Goal: Task Accomplishment & Management: Manage account settings

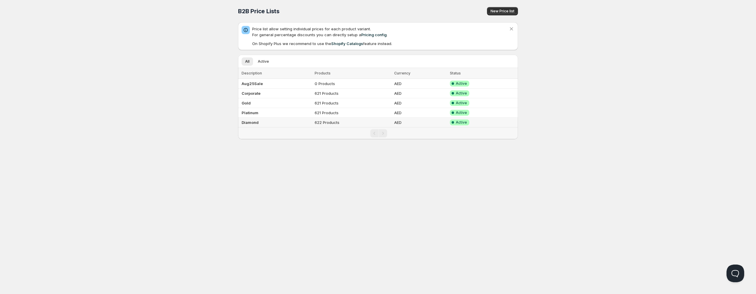
click at [262, 119] on td "Diamond" at bounding box center [275, 123] width 75 height 10
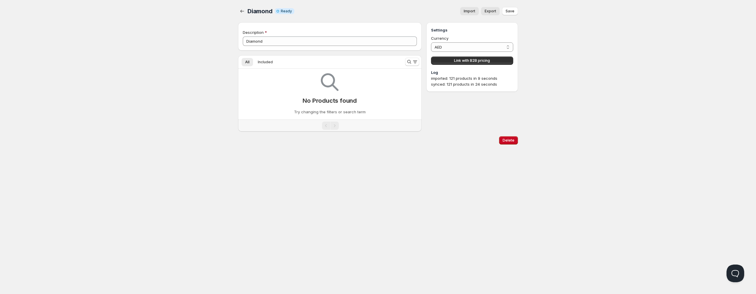
type input "Diamond"
select select "AED"
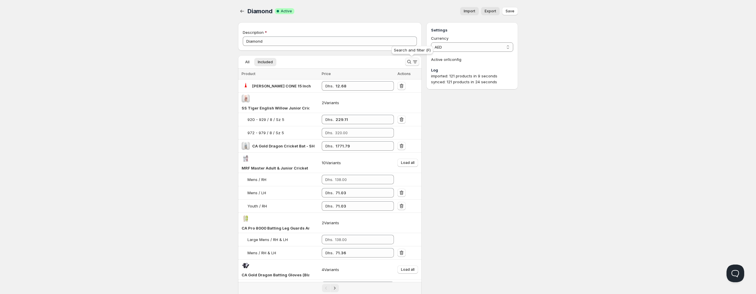
click at [409, 60] on icon "Search and filter results" at bounding box center [409, 62] width 6 height 6
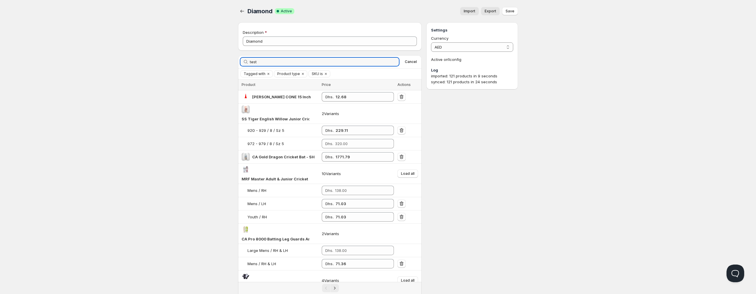
type input "test"
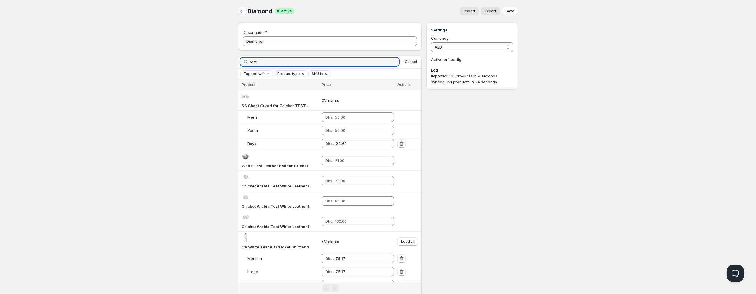
click at [241, 12] on icon "button" at bounding box center [243, 11] width 4 height 3
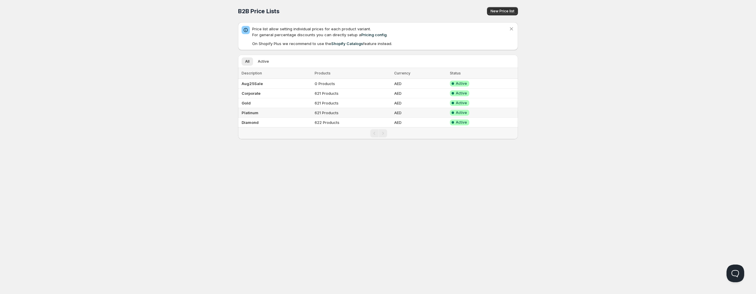
click at [247, 112] on b "Platinum" at bounding box center [250, 113] width 17 height 5
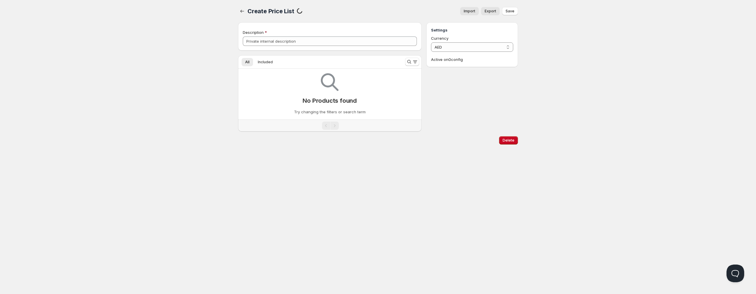
type input "Platinum"
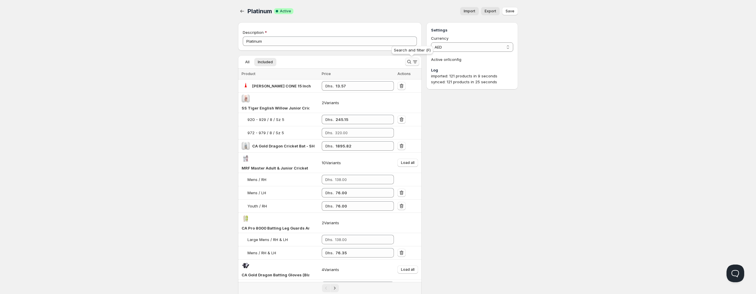
click at [409, 62] on icon "Search and filter results" at bounding box center [409, 62] width 6 height 6
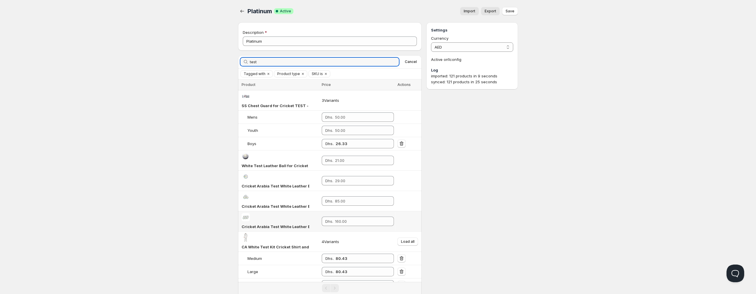
type input "test"
click at [243, 11] on icon "button" at bounding box center [242, 11] width 6 height 6
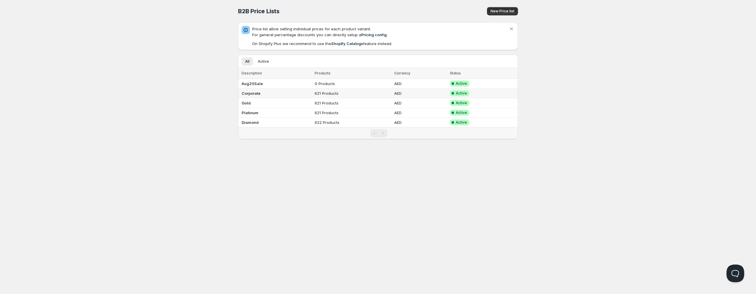
click at [254, 94] on b "Corporate" at bounding box center [251, 93] width 19 height 5
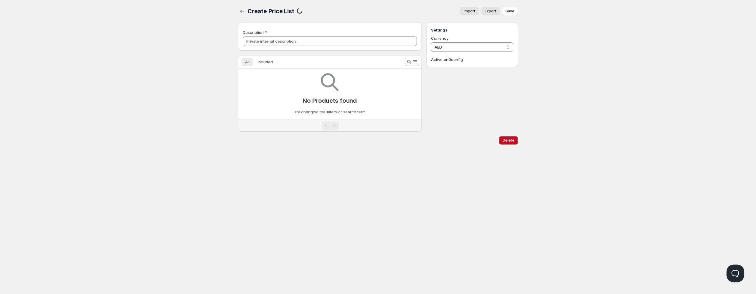
type input "Corporate"
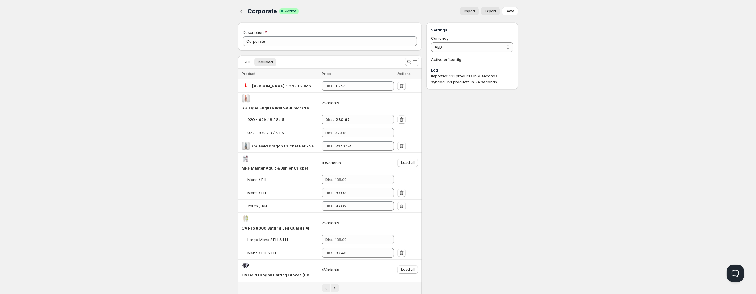
click at [475, 11] on span "Import" at bounding box center [469, 11] width 11 height 5
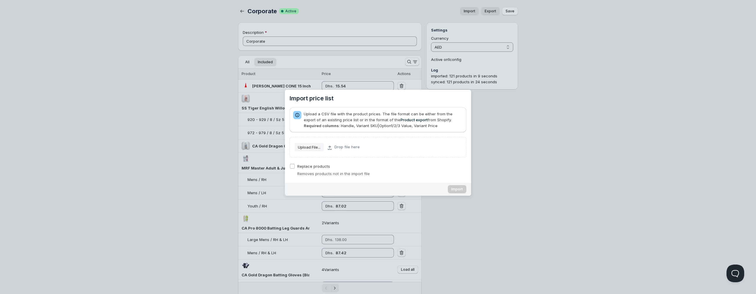
click at [327, 146] on div "Drop file here" at bounding box center [343, 147] width 37 height 7
click at [0, 0] on slot "Upload File..." at bounding box center [0, 0] width 0 height 0
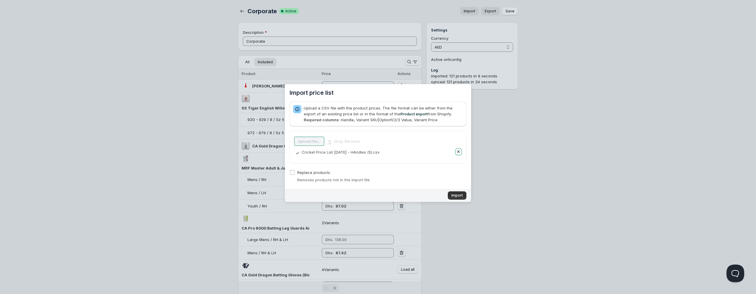
click at [459, 152] on button "Remove" at bounding box center [459, 152] width 6 height 6
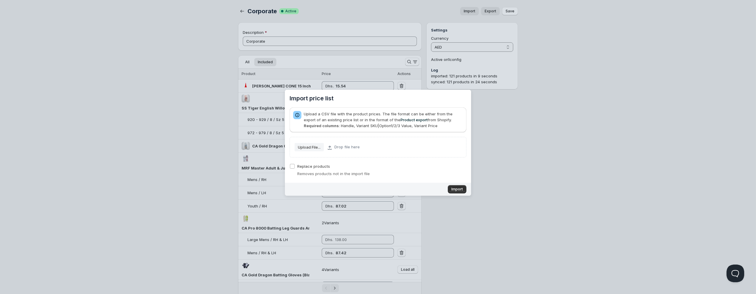
click at [459, 152] on div "Upload File... Drop file here" at bounding box center [378, 147] width 167 height 11
click at [533, 141] on div "Import price list" at bounding box center [378, 147] width 756 height 294
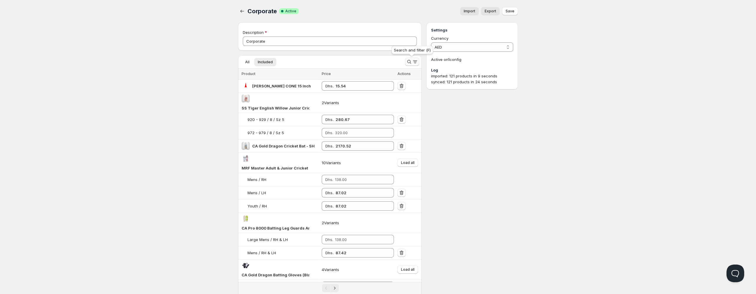
click at [408, 61] on icon "Search and filter results" at bounding box center [409, 62] width 4 height 4
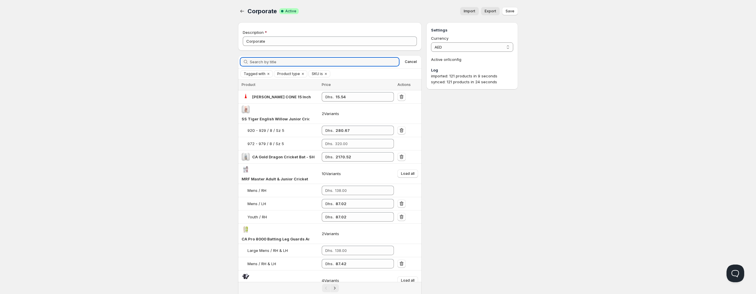
type input "t"
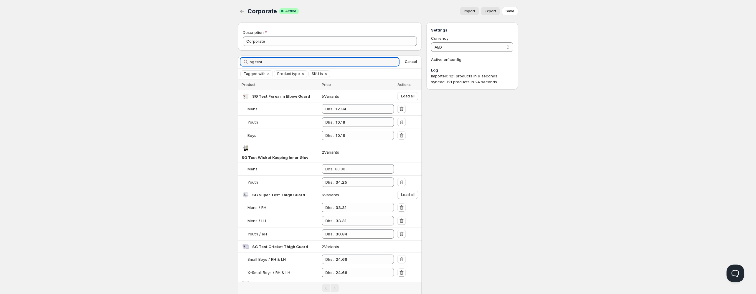
type input "sg test"
click at [242, 9] on icon "button" at bounding box center [242, 11] width 6 height 6
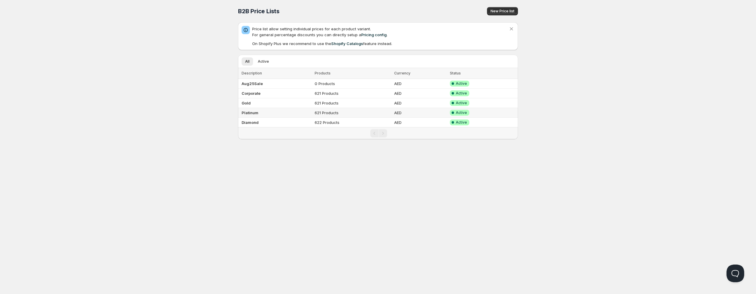
click at [260, 112] on td "Platinum" at bounding box center [275, 113] width 75 height 10
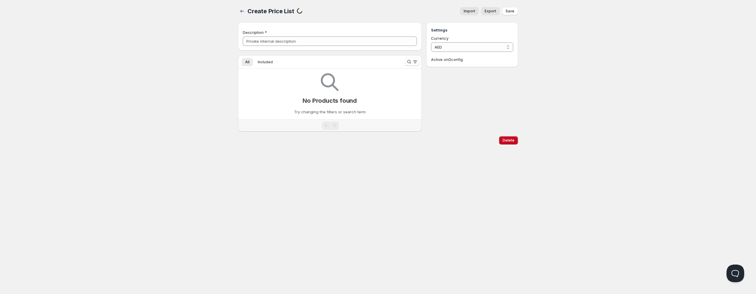
type input "Platinum"
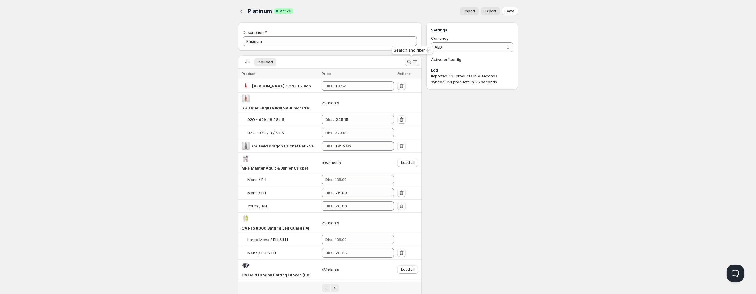
click at [411, 62] on icon "Search and filter results" at bounding box center [409, 62] width 6 height 6
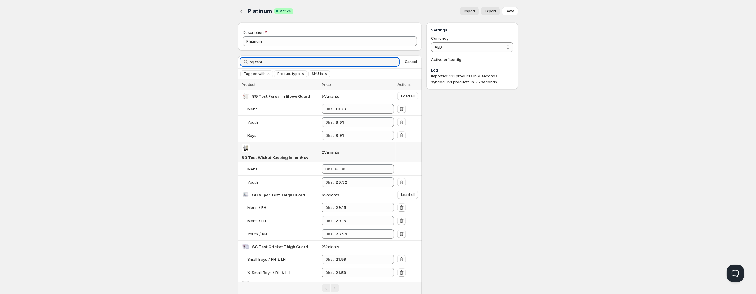
type input "sg test"
click at [243, 12] on icon "button" at bounding box center [242, 11] width 6 height 6
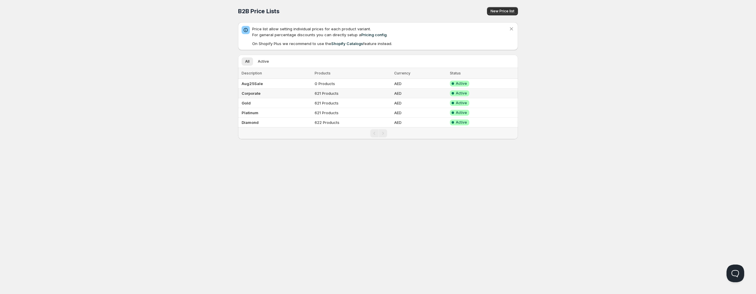
click at [252, 95] on b "Corporate" at bounding box center [251, 93] width 19 height 5
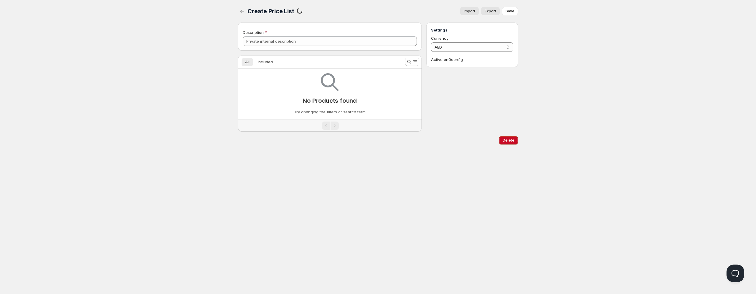
type input "Corporate"
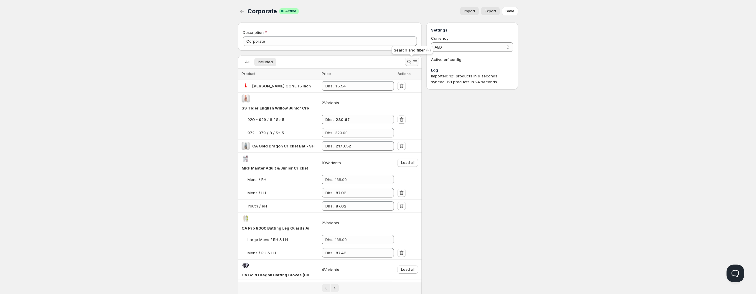
click at [409, 65] on icon "Search and filter results" at bounding box center [409, 62] width 6 height 6
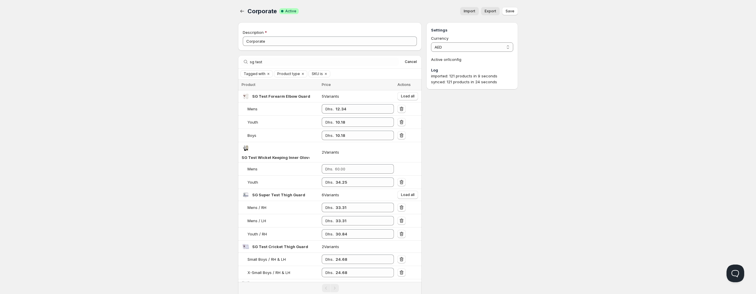
click at [469, 12] on span "Import" at bounding box center [469, 11] width 11 height 5
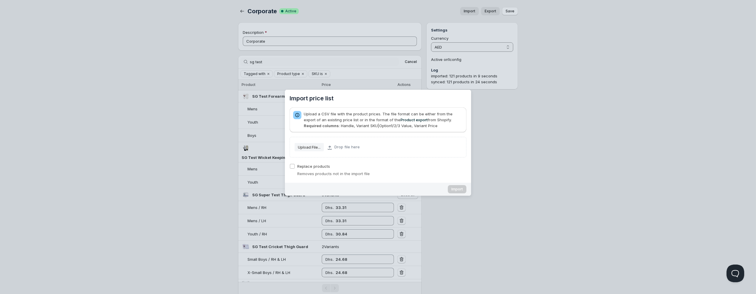
click at [310, 145] on span "Upload File..." at bounding box center [309, 148] width 23 height 8
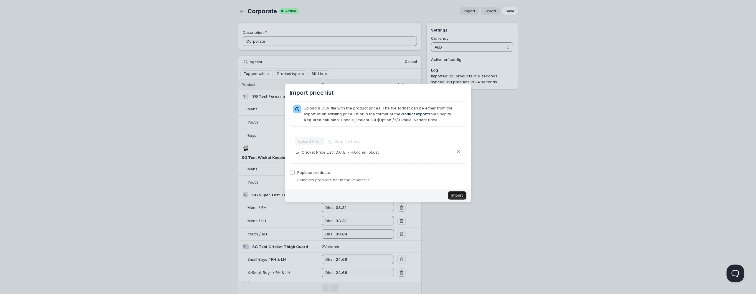
click at [458, 194] on button "Import" at bounding box center [457, 196] width 19 height 8
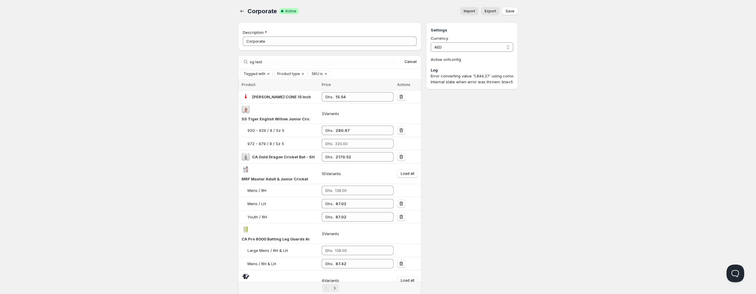
click at [488, 83] on div "Error converting value '1,844.27' using conversion com.univocity.parsers.conver…" at bounding box center [472, 79] width 83 height 12
click at [471, 9] on span "Import" at bounding box center [469, 11] width 11 height 5
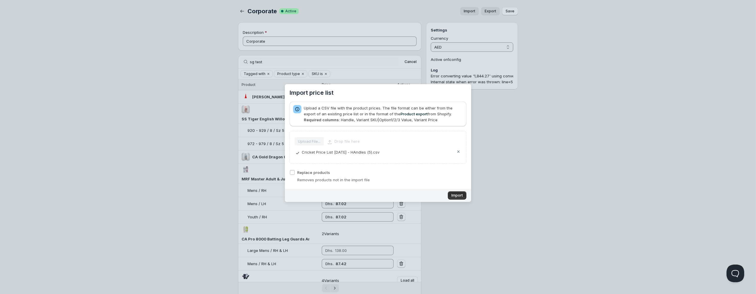
click at [316, 142] on div "Upload File... Drop file here" at bounding box center [378, 141] width 167 height 11
click at [460, 151] on button "Remove" at bounding box center [459, 152] width 6 height 6
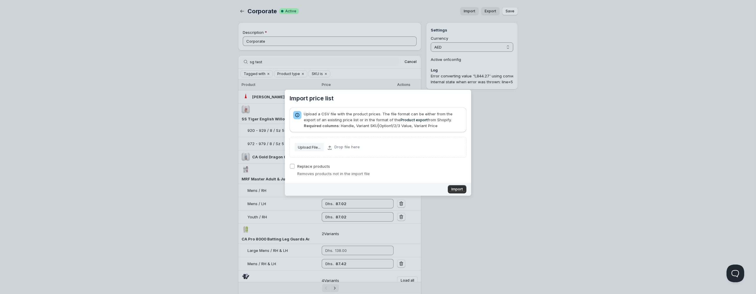
click at [0, 0] on slot "Upload File..." at bounding box center [0, 0] width 0 height 0
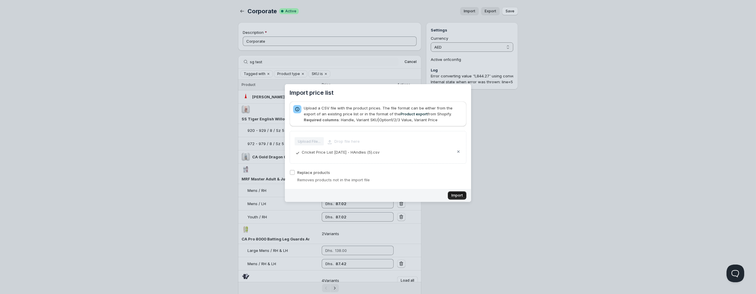
click at [458, 195] on span "Import" at bounding box center [457, 195] width 11 height 5
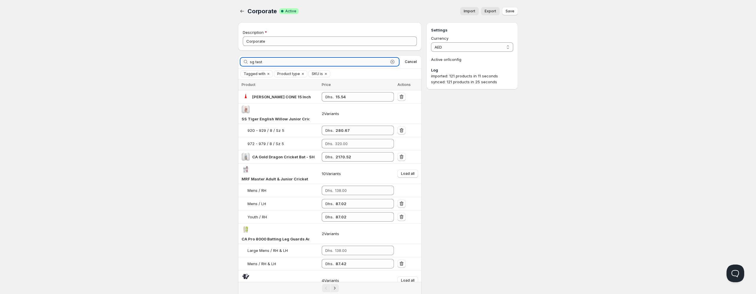
click at [380, 62] on input "sg test" at bounding box center [319, 62] width 139 height 8
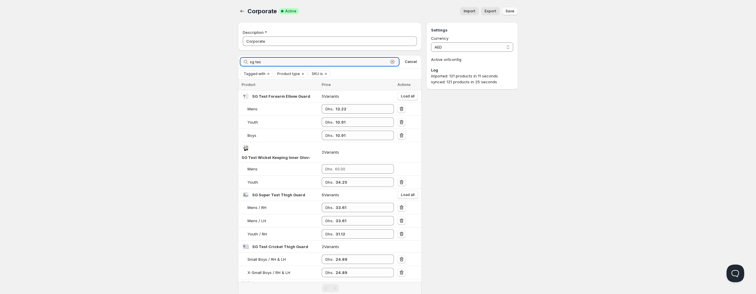
type input "sg tes"
click at [513, 9] on button "Save" at bounding box center [510, 11] width 16 height 8
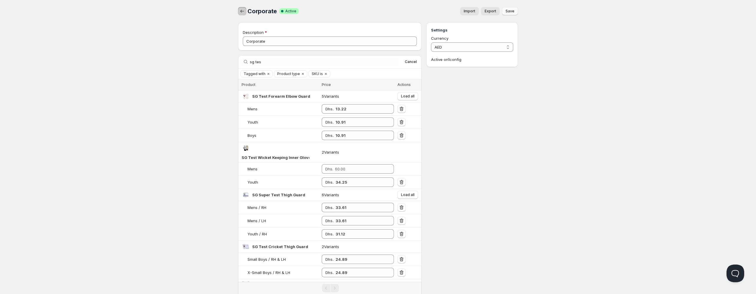
click at [243, 13] on icon "button" at bounding box center [242, 11] width 6 height 6
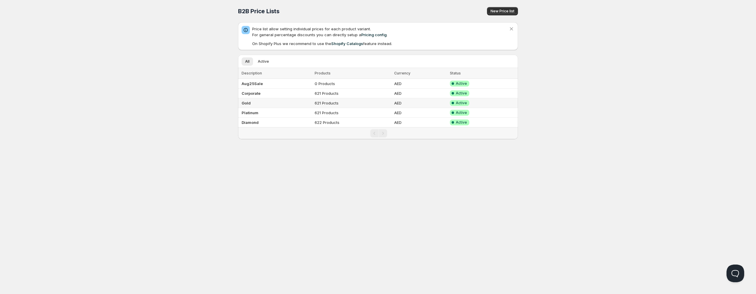
click at [256, 102] on td "Gold" at bounding box center [275, 103] width 75 height 10
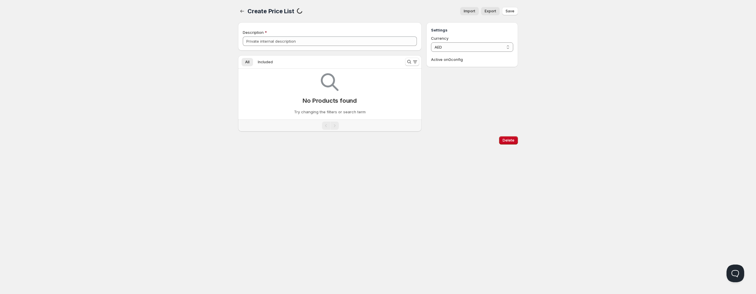
type input "Gold"
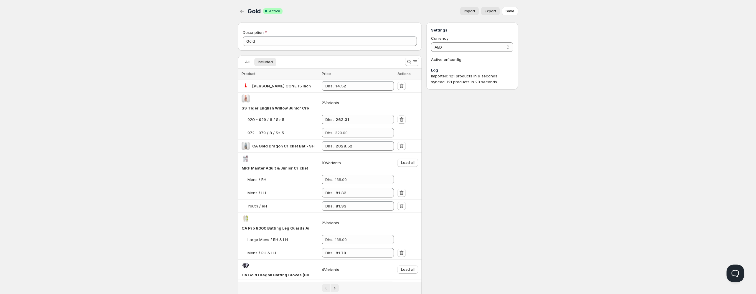
click at [473, 11] on span "Import" at bounding box center [469, 11] width 11 height 5
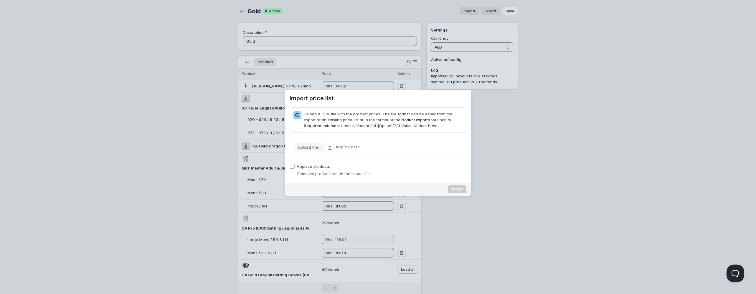
click at [0, 0] on slot "Upload File..." at bounding box center [0, 0] width 0 height 0
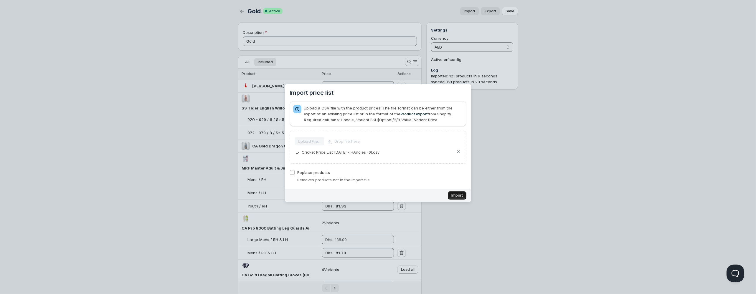
click at [450, 197] on button "Import" at bounding box center [457, 196] width 19 height 8
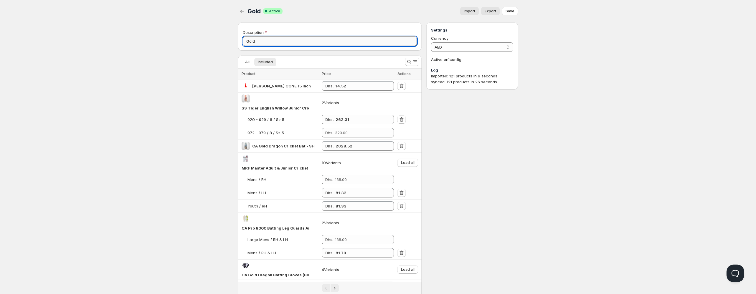
click at [307, 42] on input "Gold" at bounding box center [330, 41] width 174 height 9
click at [409, 62] on icon "Search and filter results" at bounding box center [409, 62] width 6 height 6
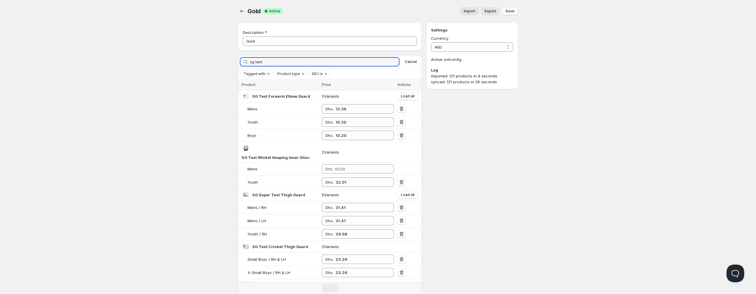
type input "sg test"
click at [516, 11] on button "Save" at bounding box center [510, 11] width 16 height 8
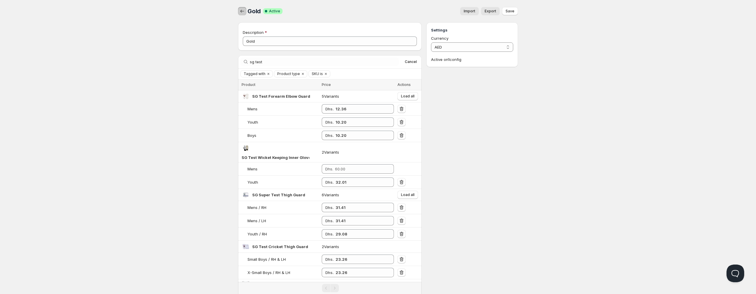
click at [244, 11] on icon "button" at bounding box center [242, 11] width 6 height 6
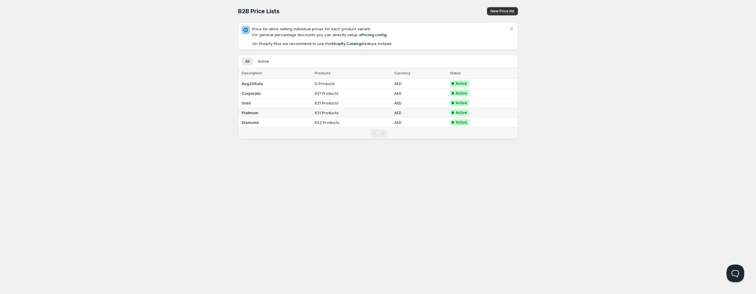
click at [252, 113] on b "Platinum" at bounding box center [250, 113] width 17 height 5
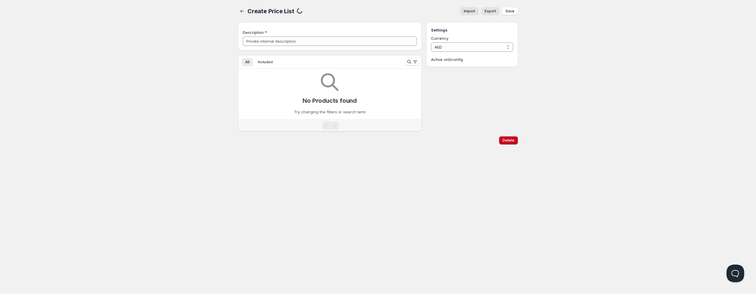
type input "Platinum"
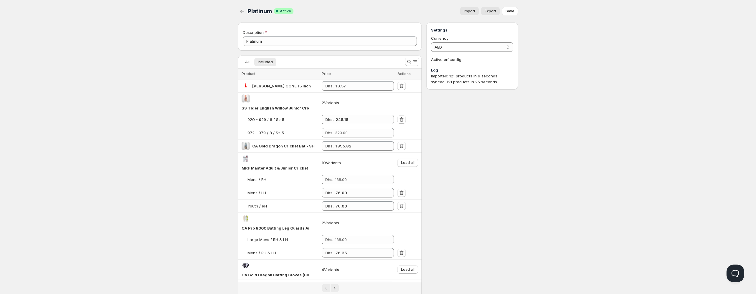
click at [474, 12] on span "Import" at bounding box center [469, 11] width 11 height 5
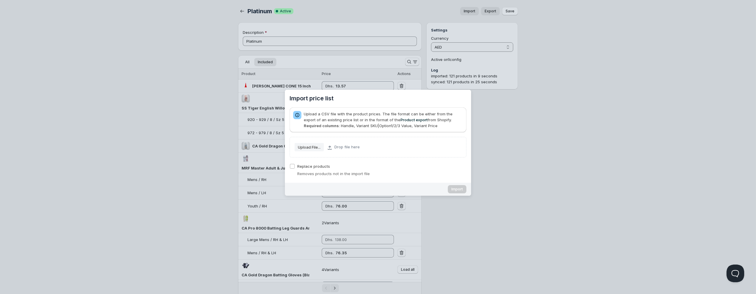
click at [0, 0] on slot "Upload File..." at bounding box center [0, 0] width 0 height 0
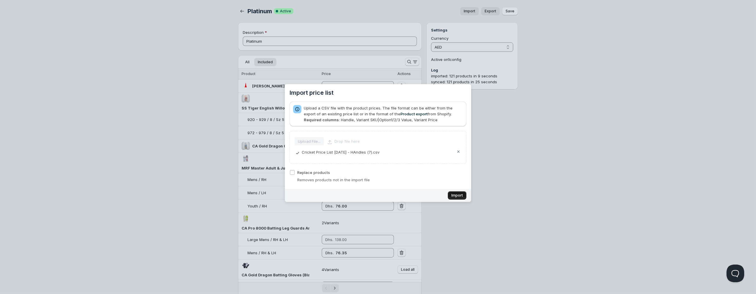
click at [460, 194] on span "Import" at bounding box center [457, 195] width 11 height 5
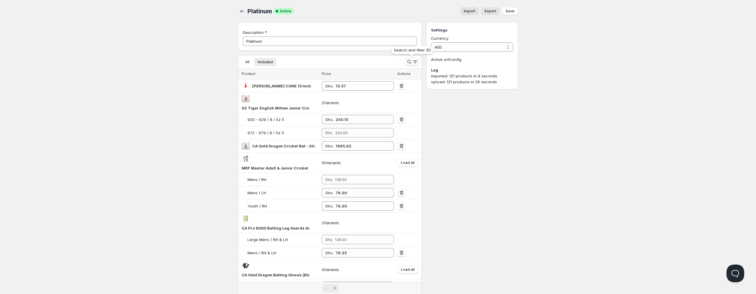
click at [406, 64] on button "Search and filter results" at bounding box center [412, 62] width 14 height 8
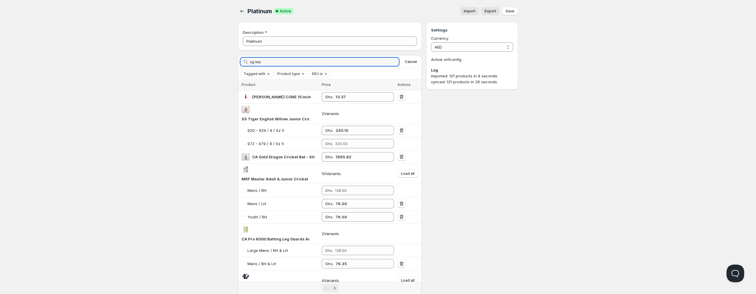
type input "sg test"
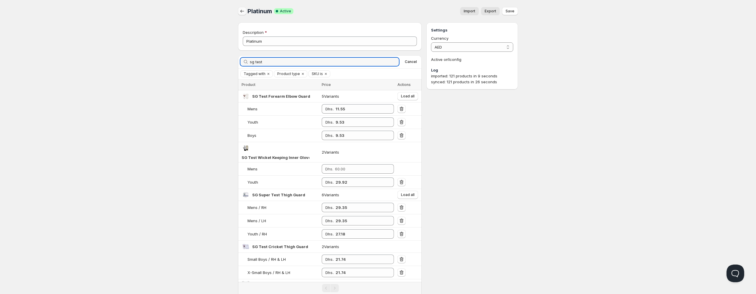
click at [246, 11] on button "button" at bounding box center [242, 11] width 8 height 8
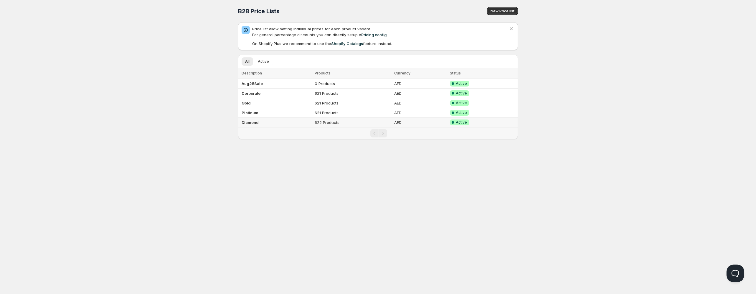
click at [259, 122] on td "Diamond" at bounding box center [275, 123] width 75 height 10
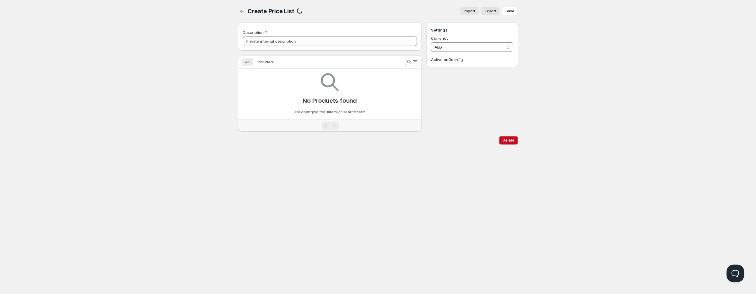
type input "Diamond"
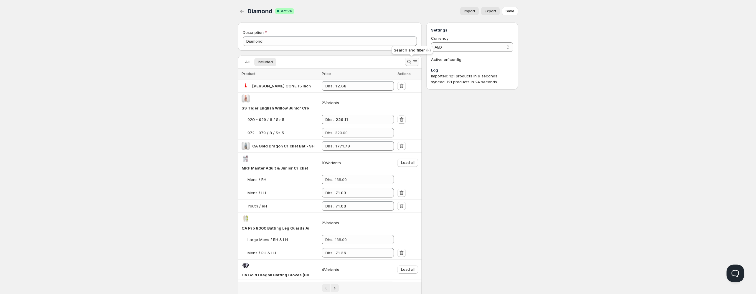
click at [409, 63] on icon "Search and filter results" at bounding box center [409, 62] width 4 height 4
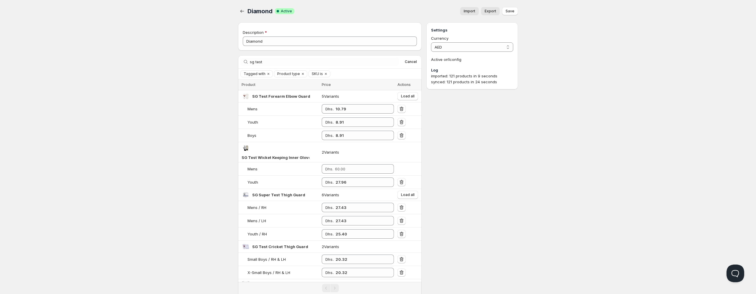
click at [468, 14] on span "Import" at bounding box center [469, 11] width 11 height 5
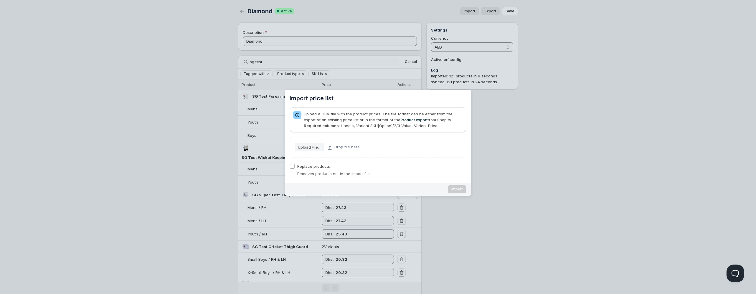
click at [0, 0] on slot "Upload File..." at bounding box center [0, 0] width 0 height 0
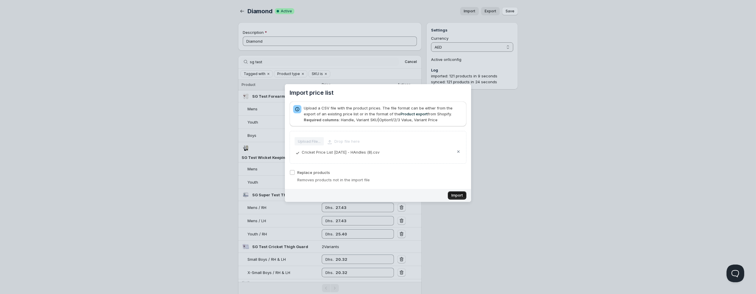
click at [459, 198] on span "Import" at bounding box center [457, 195] width 11 height 5
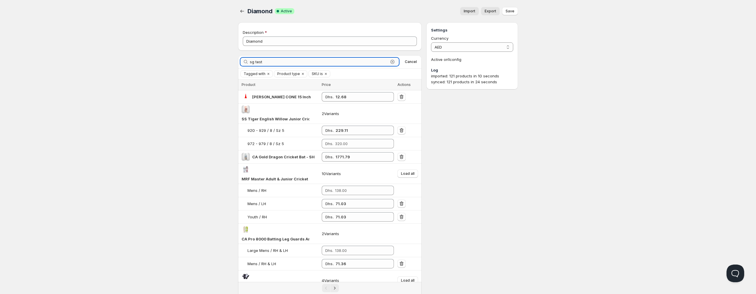
click at [276, 65] on input "sg test" at bounding box center [319, 62] width 139 height 8
type input "sg tes"
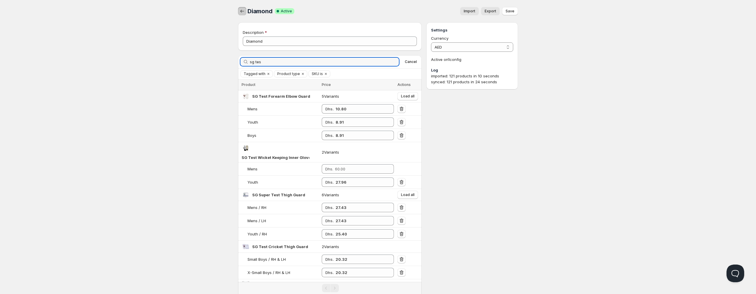
click at [244, 14] on icon "button" at bounding box center [242, 11] width 6 height 6
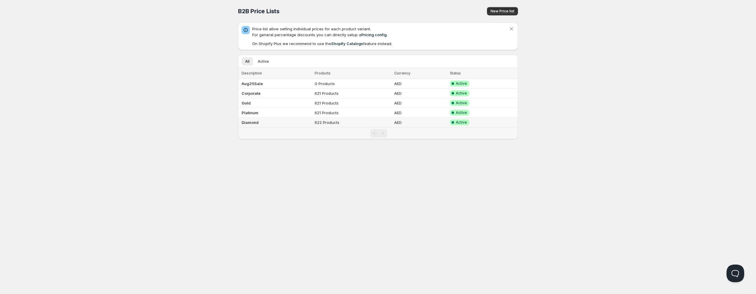
click at [257, 124] on b "Diamond" at bounding box center [250, 122] width 17 height 5
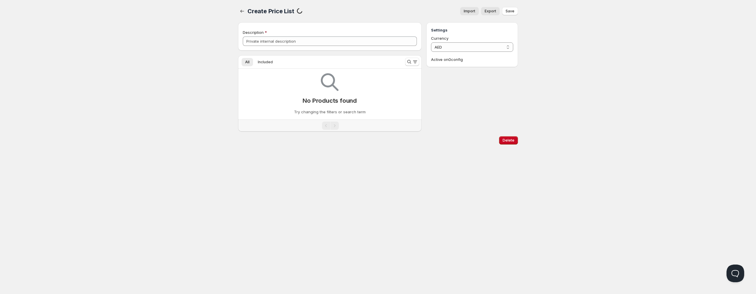
type input "Diamond"
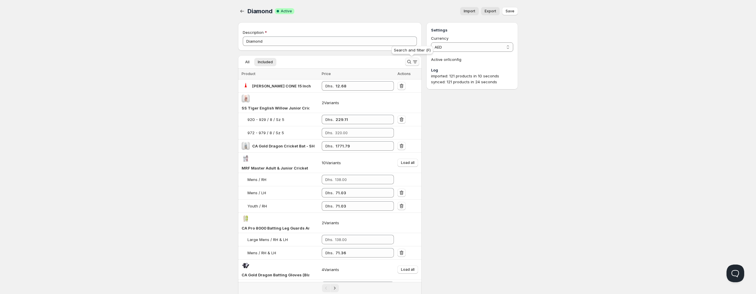
click at [409, 64] on icon "Search and filter results" at bounding box center [409, 62] width 6 height 6
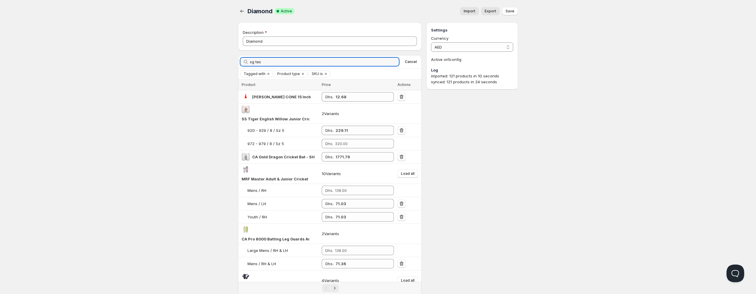
type input "sg test"
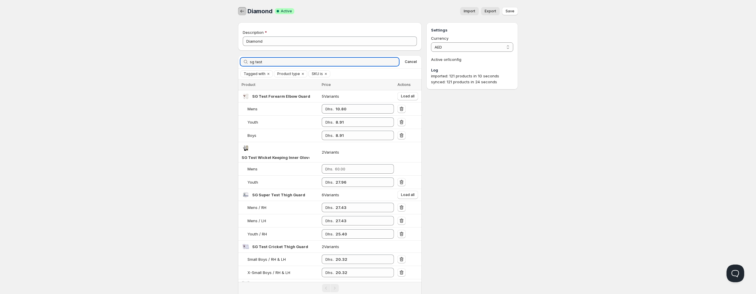
click at [243, 12] on icon "button" at bounding box center [242, 11] width 6 height 6
